Goal: Task Accomplishment & Management: Complete application form

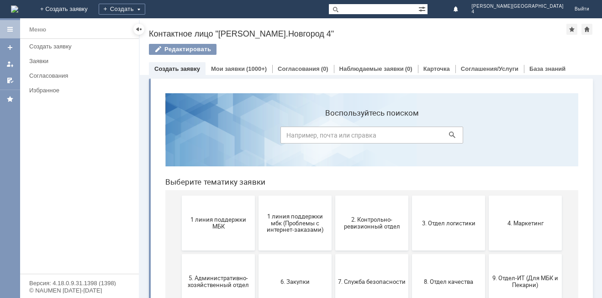
click at [231, 224] on span "1 линия поддержки МБК" at bounding box center [219, 223] width 68 height 14
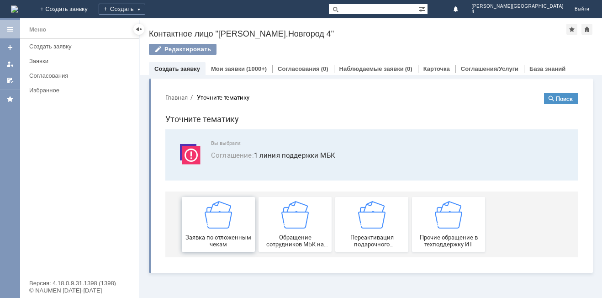
click at [220, 198] on button "Заявка по отложенным чекам" at bounding box center [218, 224] width 73 height 55
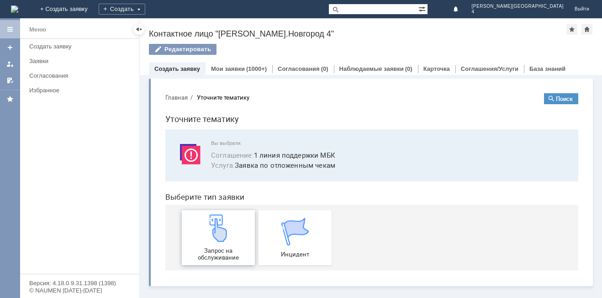
click at [247, 217] on div "Запрос на обслуживание" at bounding box center [219, 237] width 68 height 47
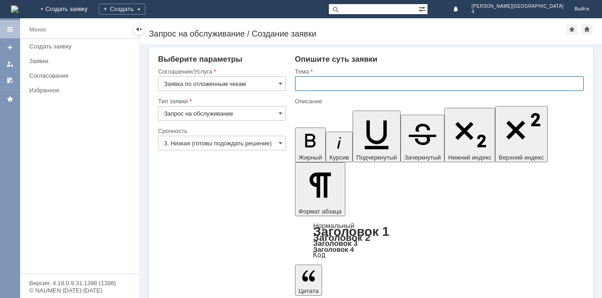
click at [363, 81] on input "text" at bounding box center [439, 83] width 289 height 15
type input "отложенный чек"
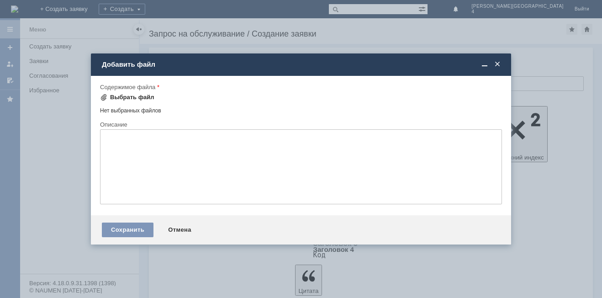
click at [135, 97] on div "Выбрать файл" at bounding box center [132, 97] width 44 height 7
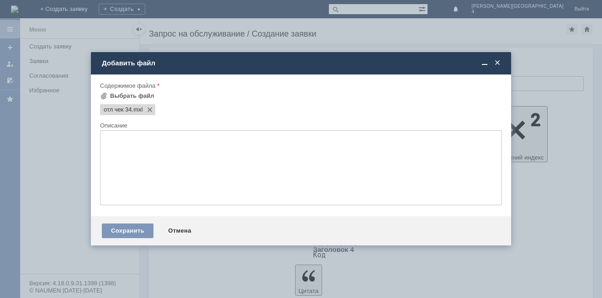
click at [217, 196] on textarea at bounding box center [301, 167] width 402 height 75
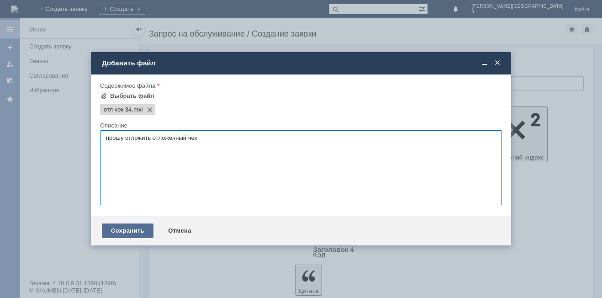
type textarea "прошу отложить отложенный чек"
click at [145, 234] on div "Сохранить" at bounding box center [128, 230] width 52 height 15
